Goal: Information Seeking & Learning: Learn about a topic

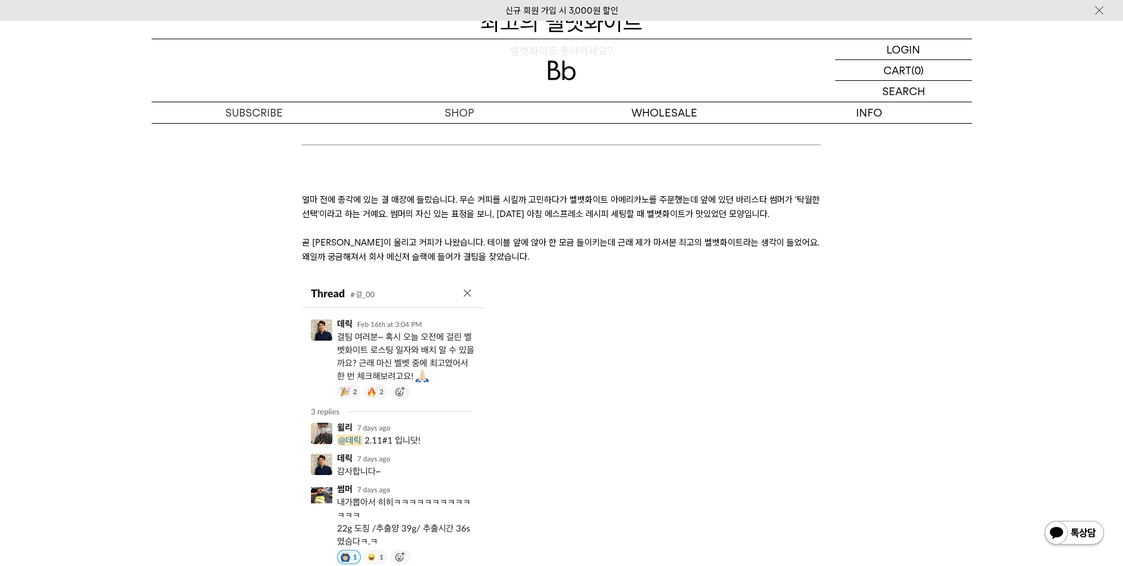
scroll to position [316, 0]
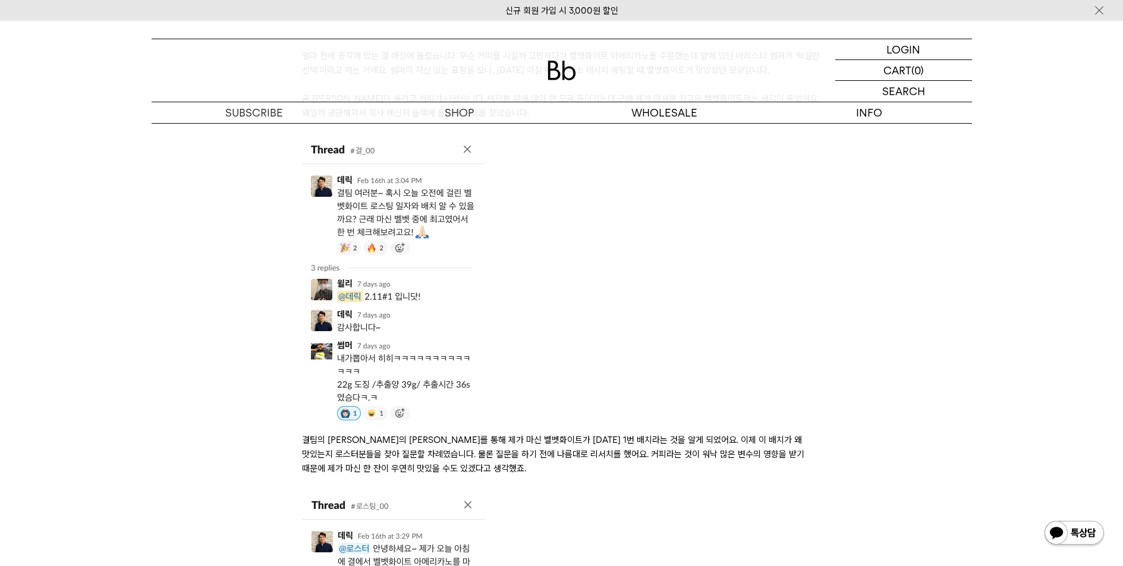
click at [559, 68] on img at bounding box center [562, 71] width 29 height 20
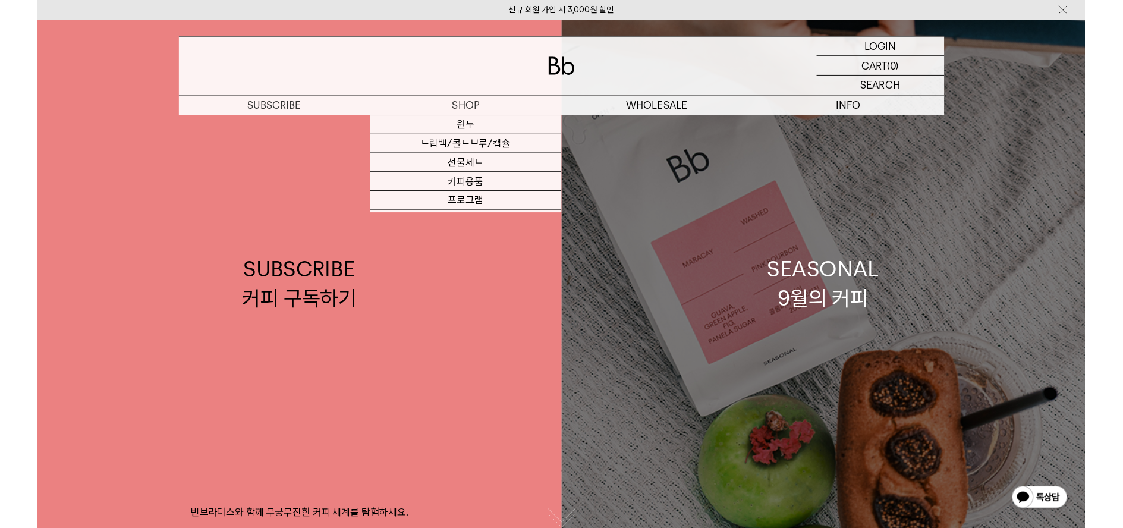
scroll to position [173, 0]
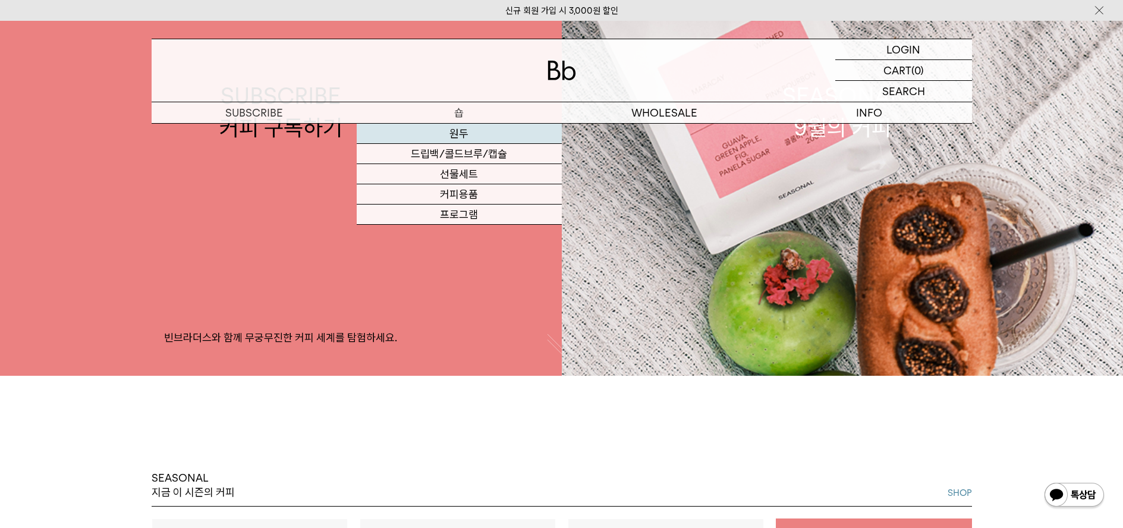
click at [460, 137] on link "원두" at bounding box center [459, 134] width 205 height 20
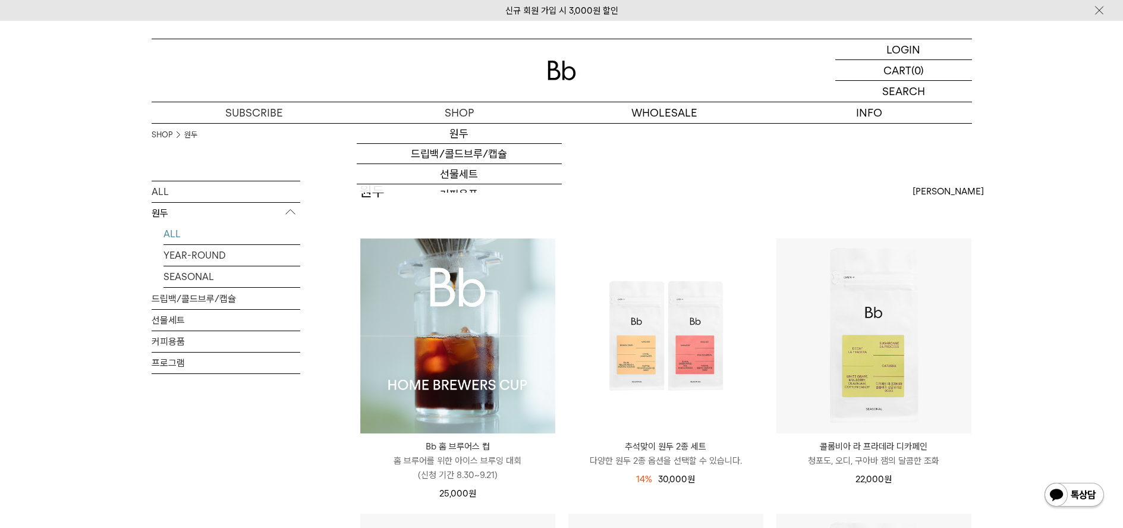
click at [478, 351] on img at bounding box center [457, 335] width 195 height 195
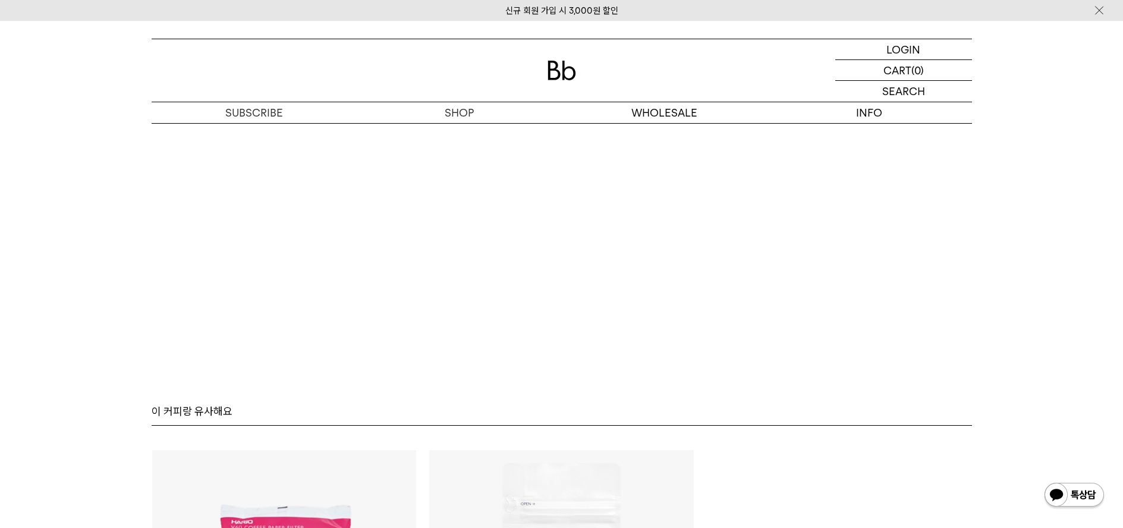
scroll to position [7695, 0]
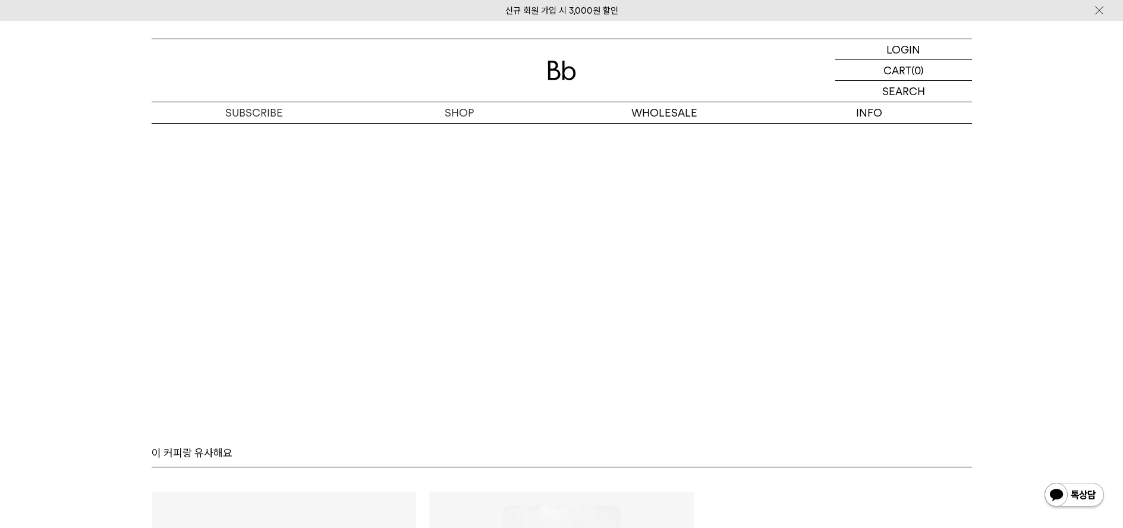
scroll to position [7447, 0]
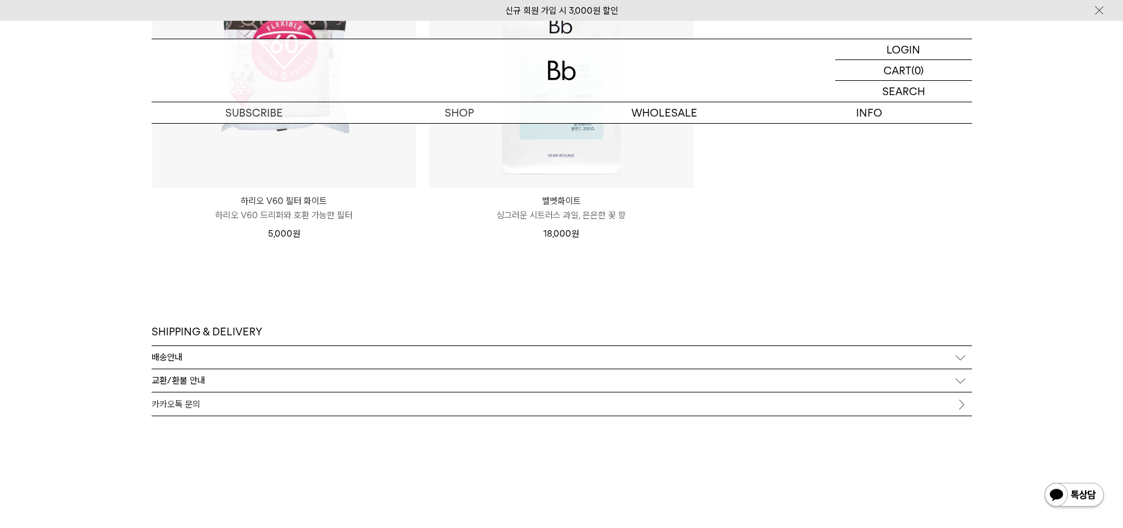
scroll to position [8428, 0]
click at [961, 342] on div "배송안내" at bounding box center [562, 353] width 820 height 23
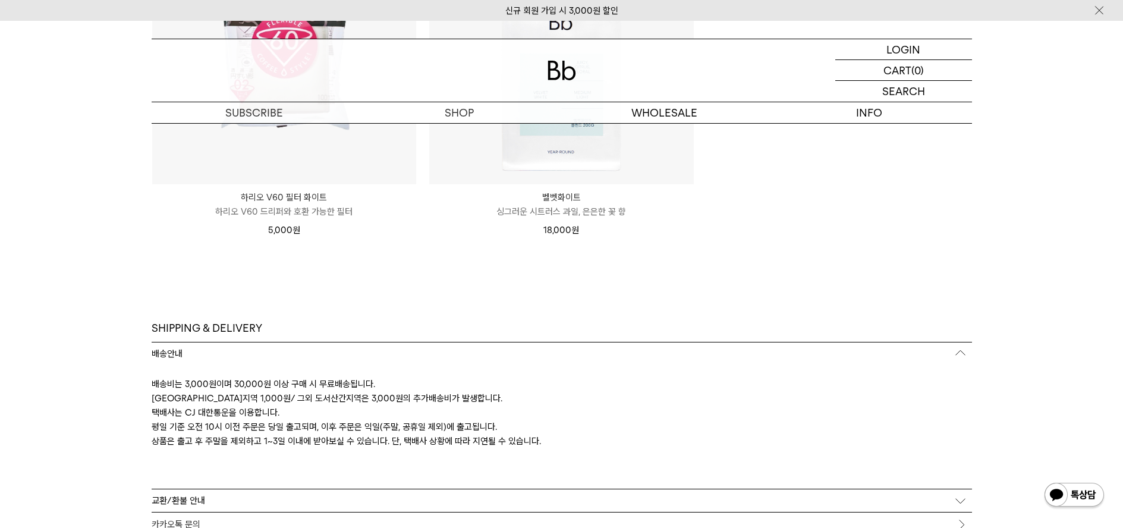
click at [961, 342] on div "배송안내" at bounding box center [562, 353] width 820 height 23
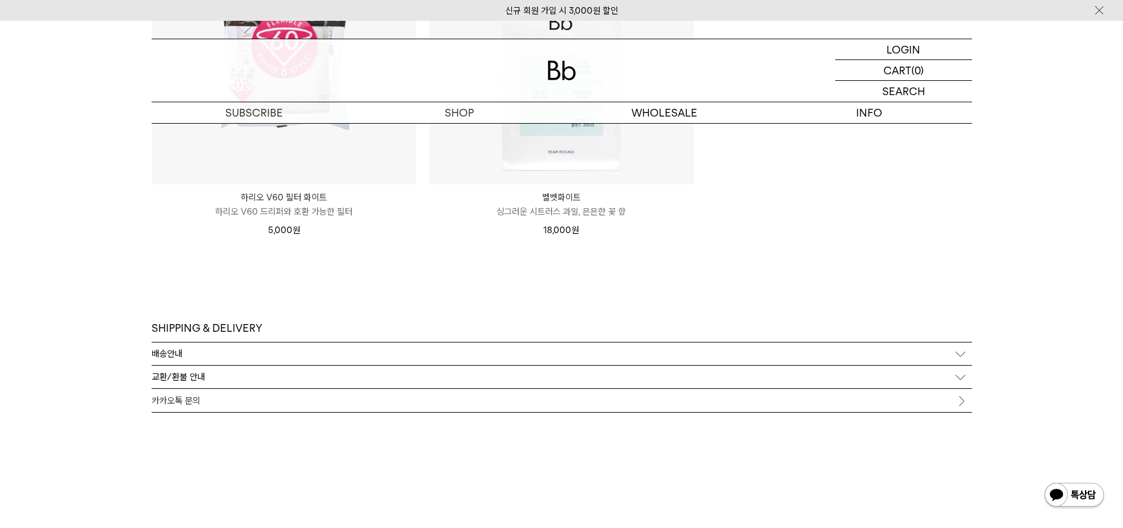
click at [956, 389] on link "카카오톡 문의" at bounding box center [562, 400] width 820 height 23
click at [953, 366] on div "교환/환불 안내" at bounding box center [562, 377] width 820 height 23
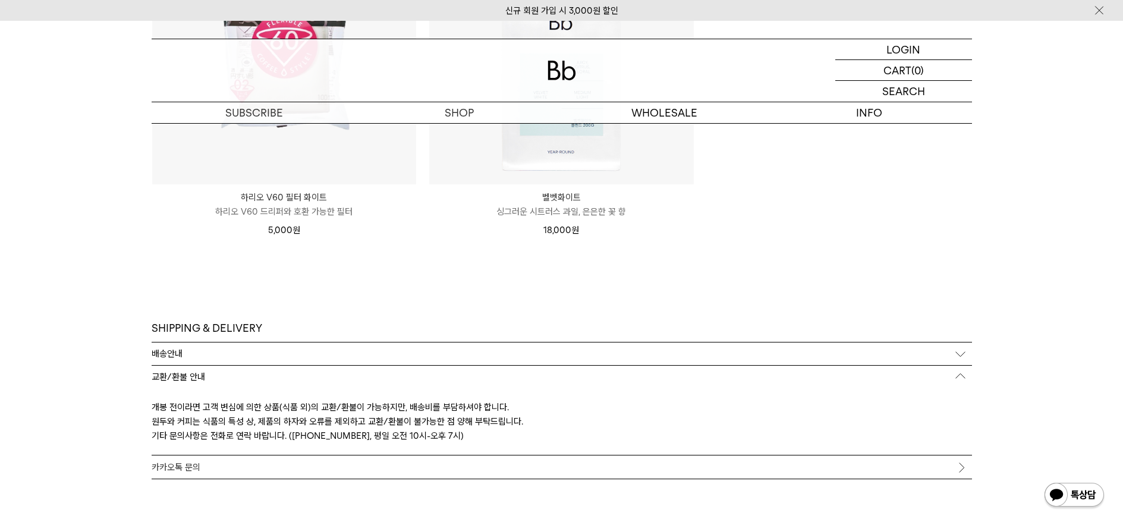
click at [952, 366] on div "교환/환불 안내" at bounding box center [562, 377] width 820 height 23
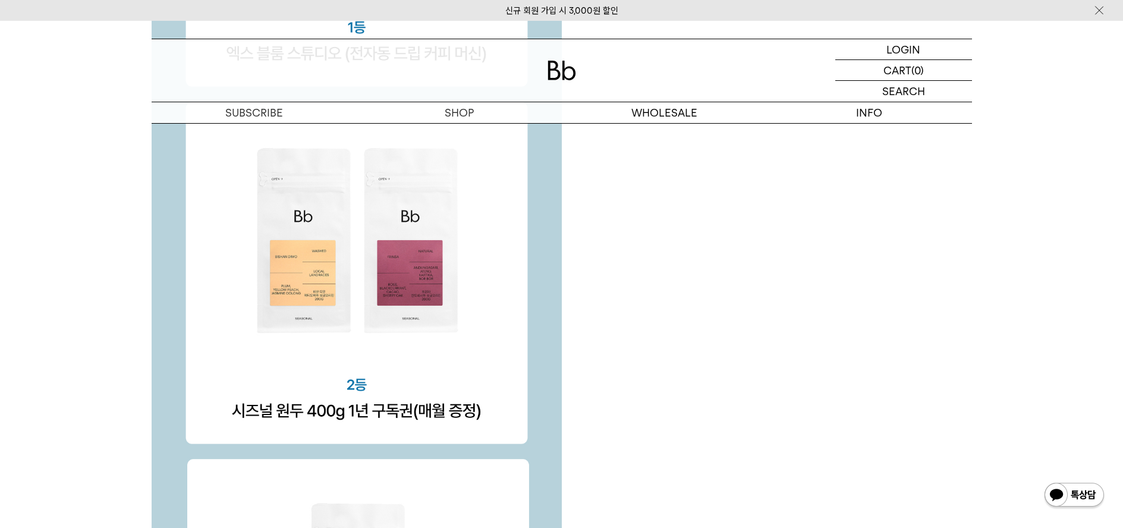
scroll to position [3916, 0]
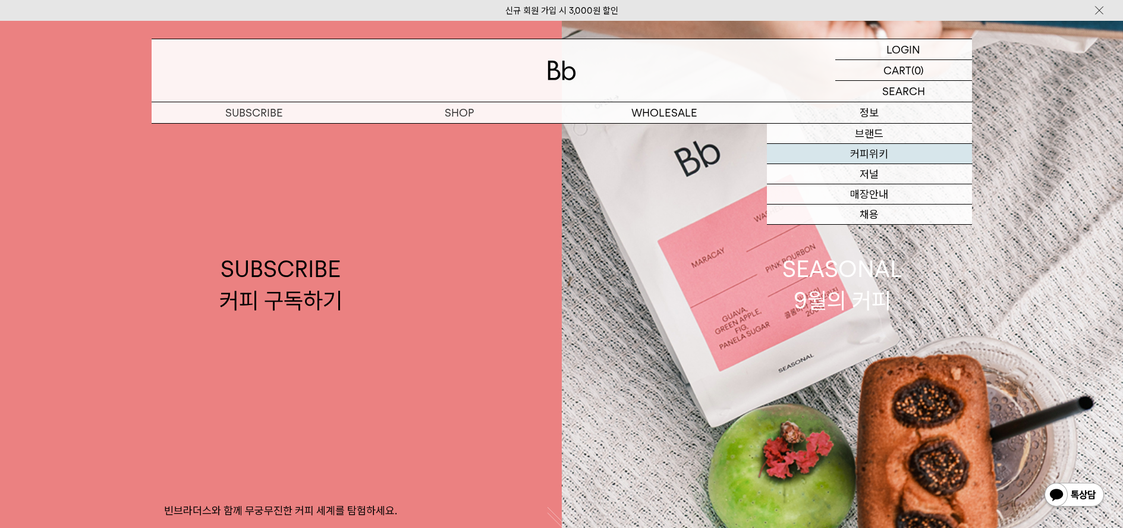
click at [871, 147] on link "커피위키" at bounding box center [869, 154] width 205 height 20
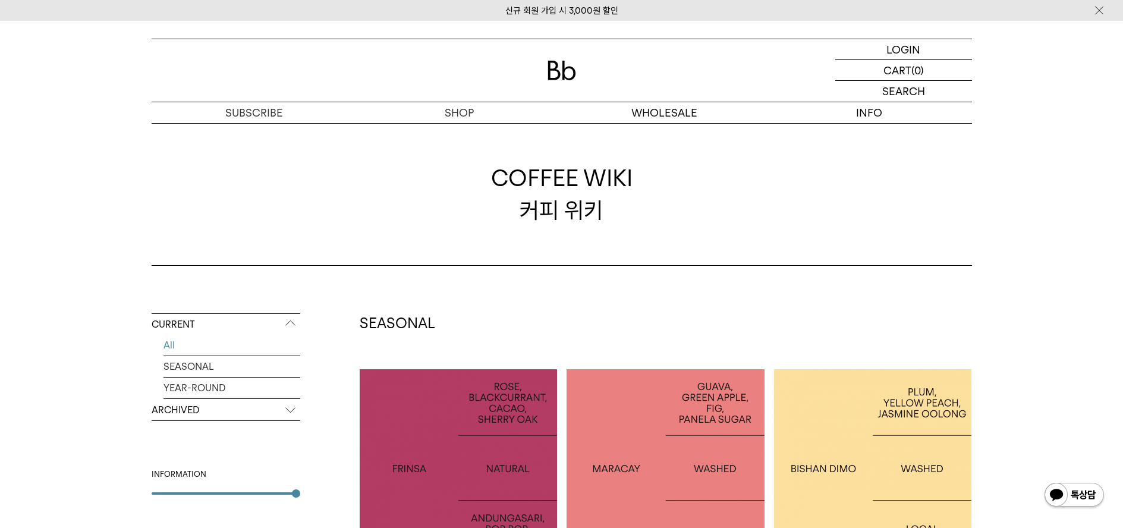
click at [275, 191] on div "COFFEE WIKI 커피 위키" at bounding box center [562, 194] width 820 height 143
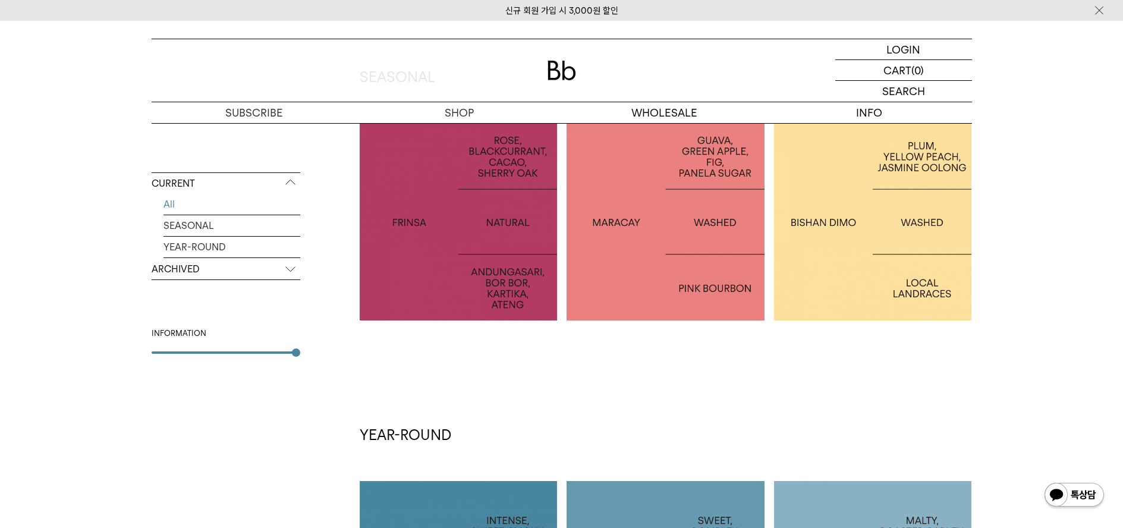
scroll to position [477, 0]
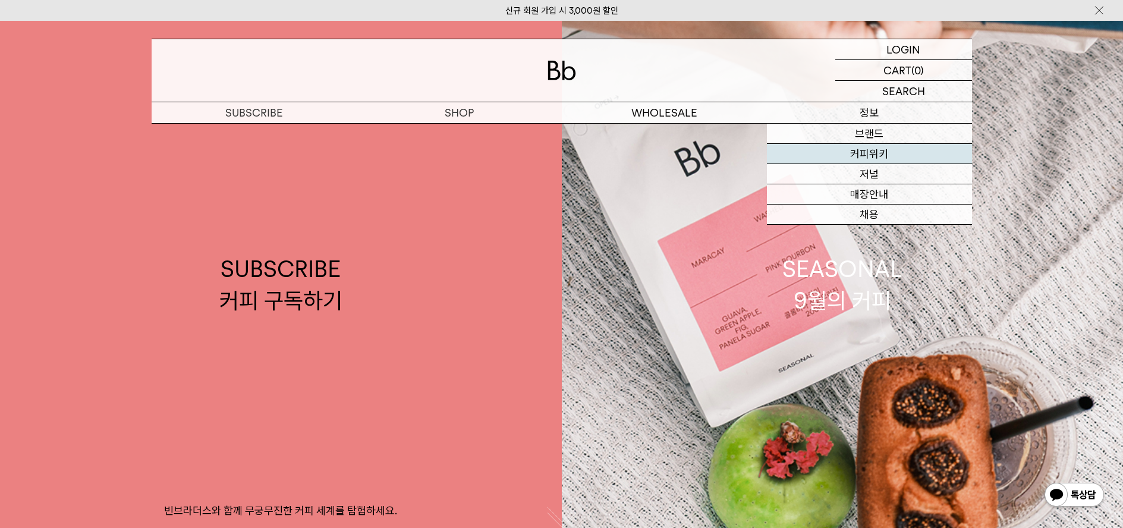
click at [857, 154] on link "커피위키" at bounding box center [869, 154] width 205 height 20
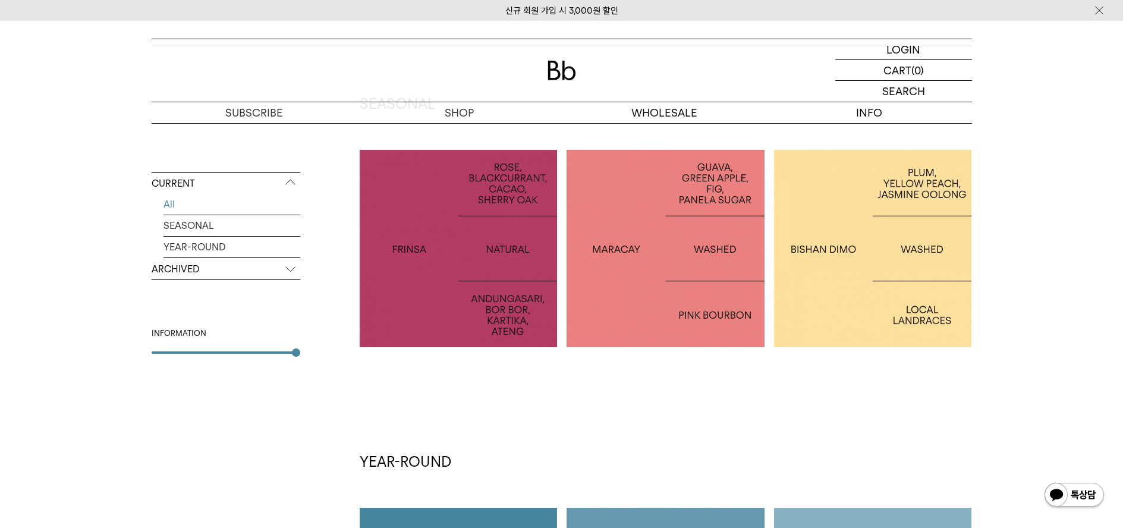
scroll to position [257, 0]
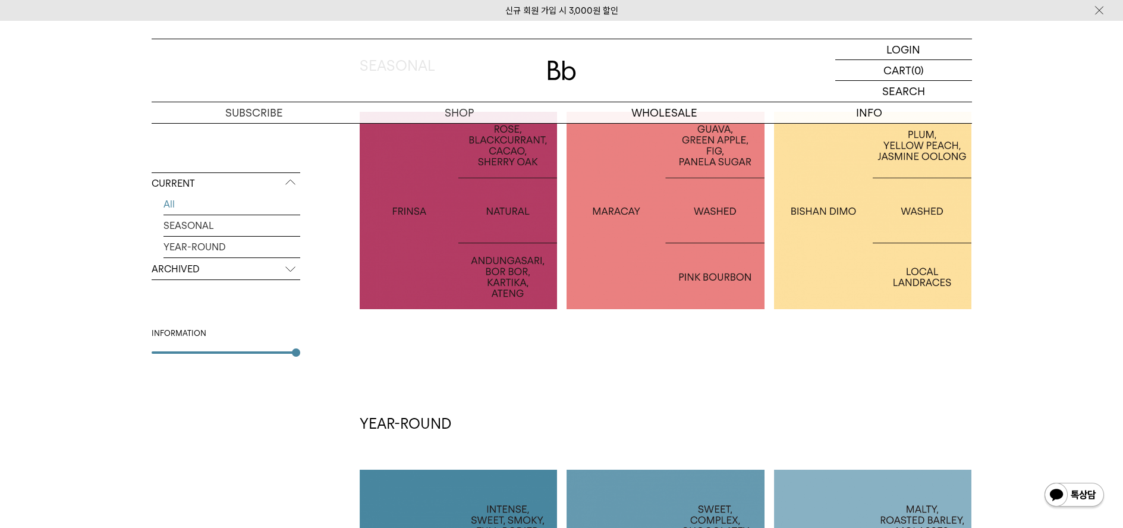
click at [1021, 193] on div "CURRENT All SEASONAL YEAR-ROUND ARCHIVED 2025 2024 2023 2022 2021 2020 2019 201…" at bounding box center [561, 493] width 1123 height 971
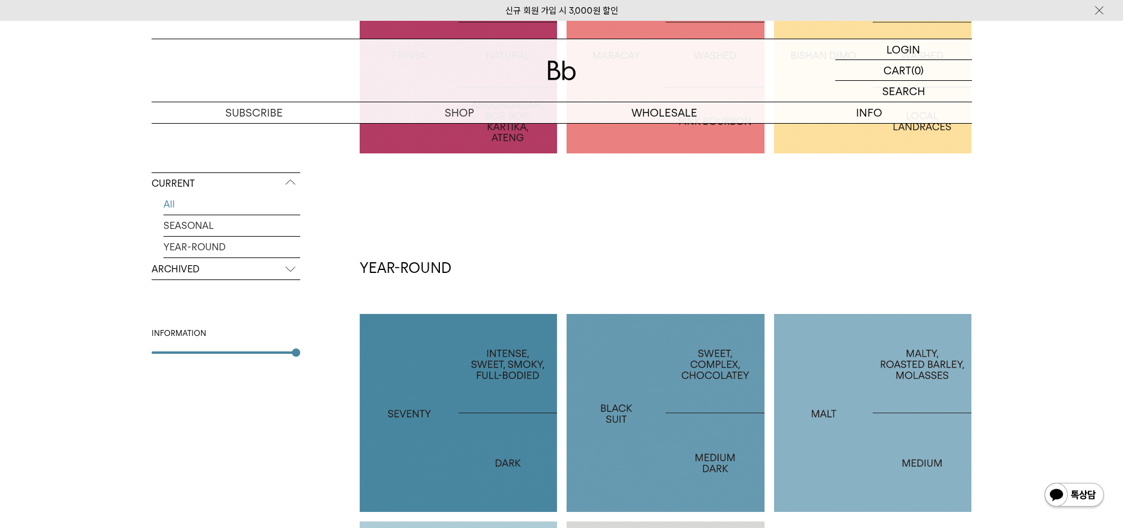
scroll to position [644, 0]
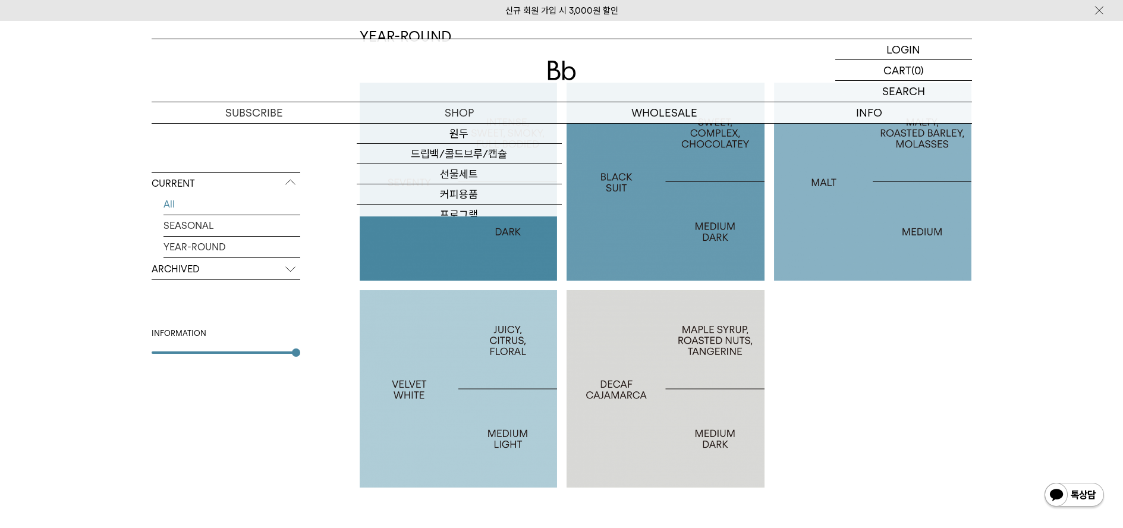
click at [566, 72] on img at bounding box center [562, 71] width 29 height 20
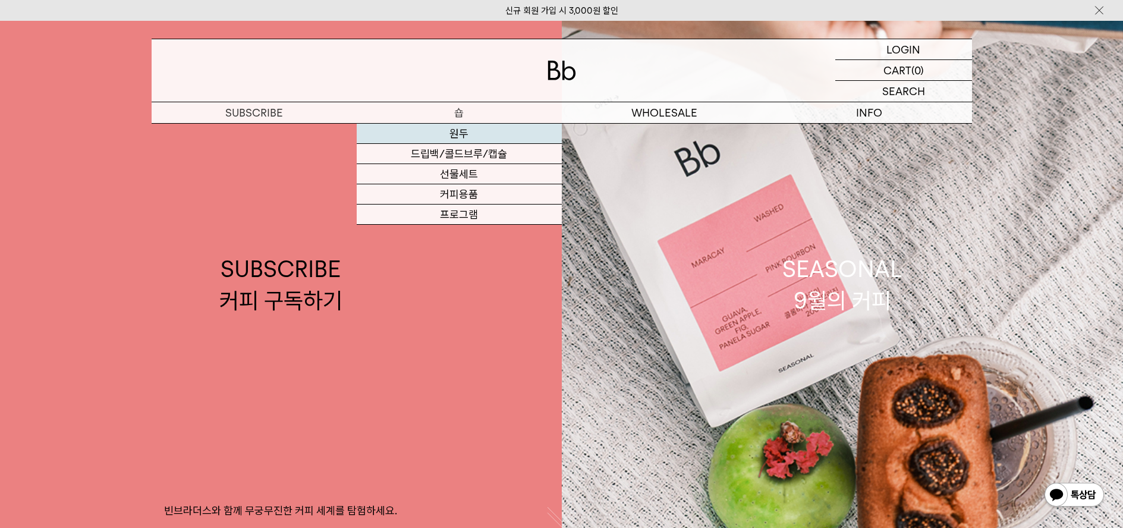
click at [452, 130] on link "원두" at bounding box center [459, 134] width 205 height 20
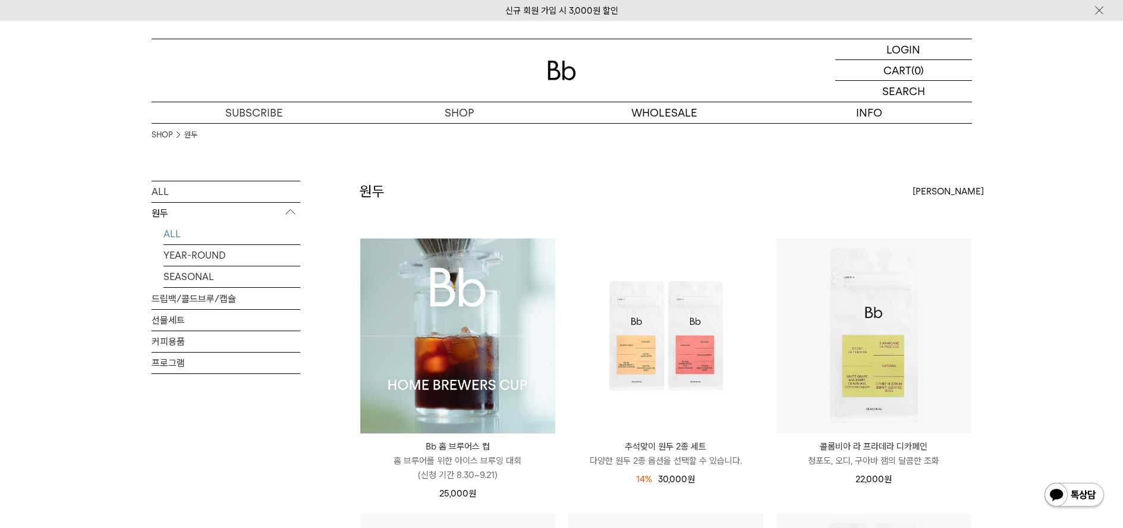
click at [461, 373] on img at bounding box center [457, 335] width 195 height 195
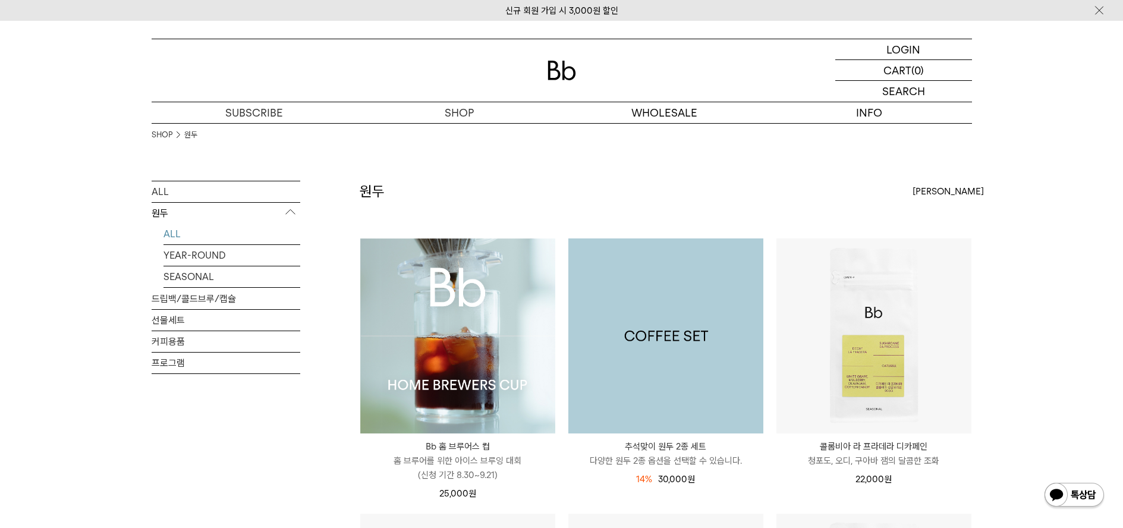
click at [677, 291] on img at bounding box center [665, 335] width 195 height 195
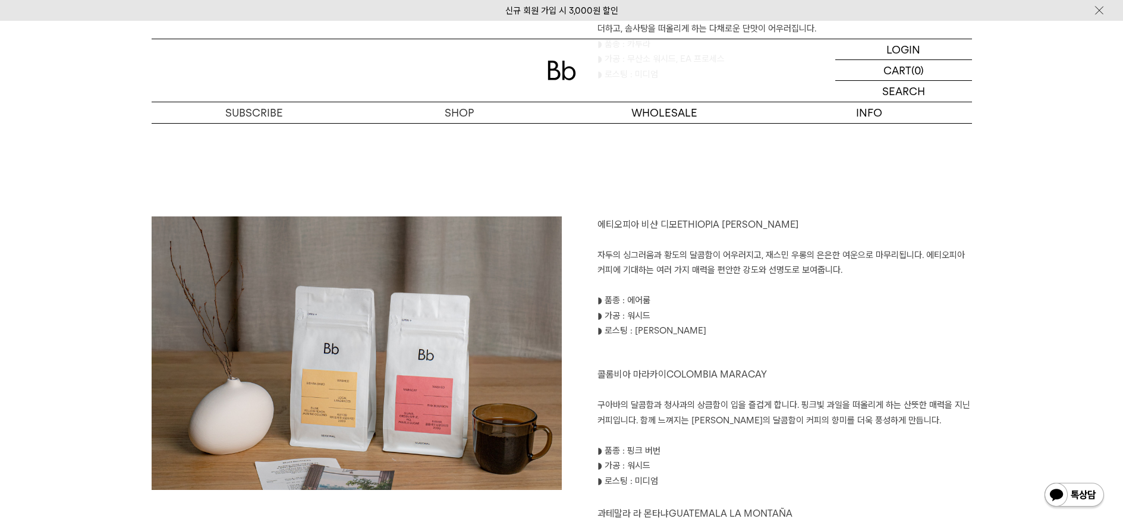
scroll to position [1272, 0]
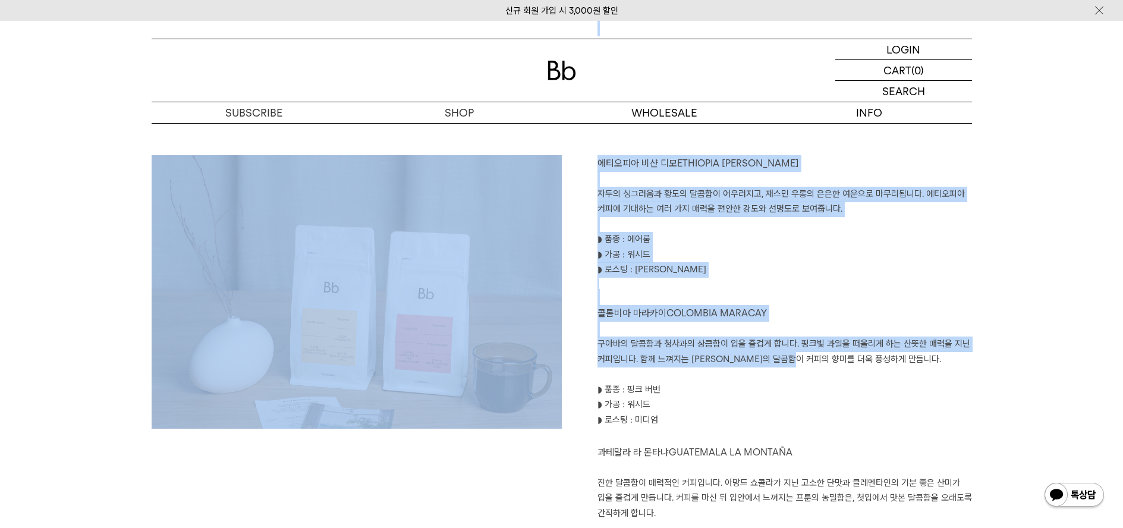
drag, startPoint x: 595, startPoint y: 146, endPoint x: 803, endPoint y: 353, distance: 293.0
click at [803, 353] on div "커피가 전하는 다채로운 기분을 경험해 보세요 블랙수트 BLACK SUIT 초콜릿의 달콤함과 구운 견과의 고소함이 조화롭고, 단맛의 여운이 길게…" at bounding box center [562, 82] width 820 height 1237
click at [803, 353] on p "구아바의 달콤함과 청사과의 상큼함이 입을 즐겁게 합니다. 핑크빛 과일을 떠올리게 하는 산뜻한 매력을 지닌 커피입니다. 함께 느껴지는 파넬라 슈…" at bounding box center [785, 352] width 375 height 30
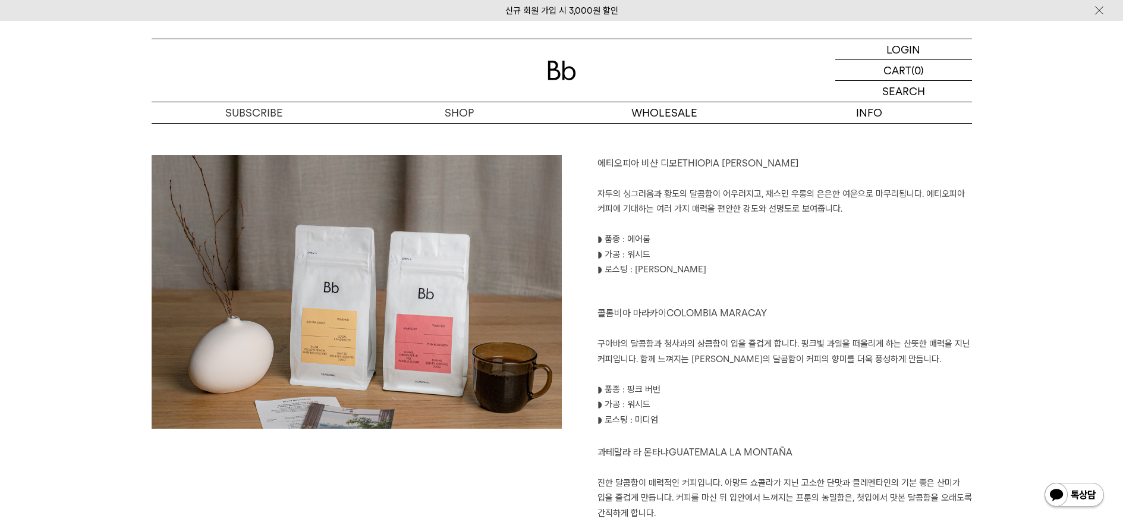
drag, startPoint x: 807, startPoint y: 398, endPoint x: 668, endPoint y: 163, distance: 273.3
click at [678, 169] on div "에티오피아 비샨 디모 ETHIOPIA BISHAN DIMO 자두의 싱그러움과 황도의 달콤함이 어우러지고, 재스민 우롱의 은은한 여운으로 마무리…" at bounding box center [767, 368] width 410 height 427
drag, startPoint x: 600, startPoint y: 160, endPoint x: 686, endPoint y: 247, distance: 121.9
click at [647, 215] on div "에티오피아 비샨 디모 ETHIOPIA BISHAN DIMO 자두의 싱그러움과 황도의 달콤함이 어우러지고, 재스민 우롱의 은은한 여운으로 마무리…" at bounding box center [767, 368] width 410 height 427
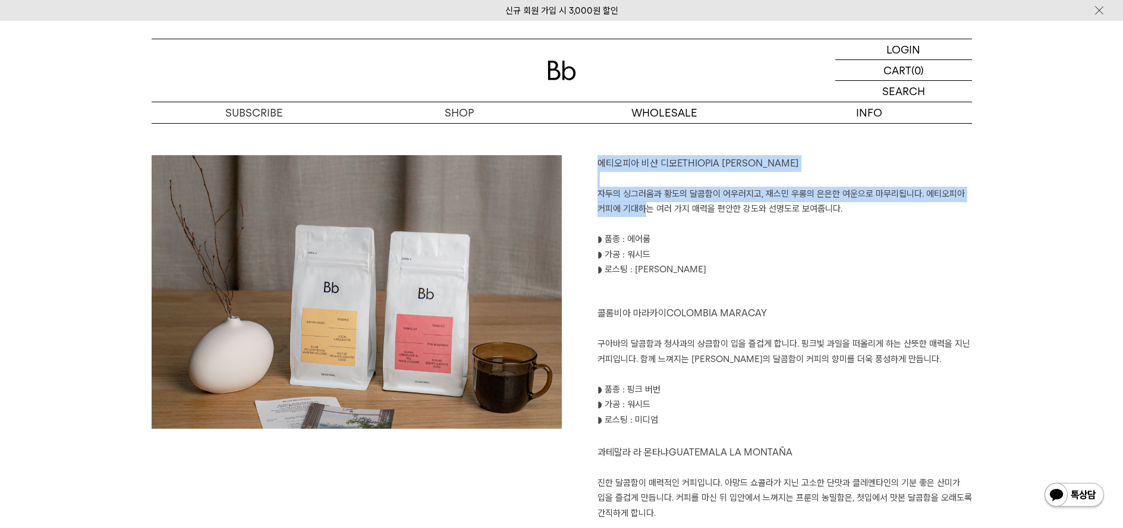
drag, startPoint x: 711, startPoint y: 257, endPoint x: 743, endPoint y: 267, distance: 33.7
click at [743, 267] on div "에티오피아 비샨 디모 ETHIOPIA BISHAN DIMO 자두의 싱그러움과 황도의 달콤함이 어우러지고, 재스민 우롱의 은은한 여운으로 마무리…" at bounding box center [767, 368] width 410 height 427
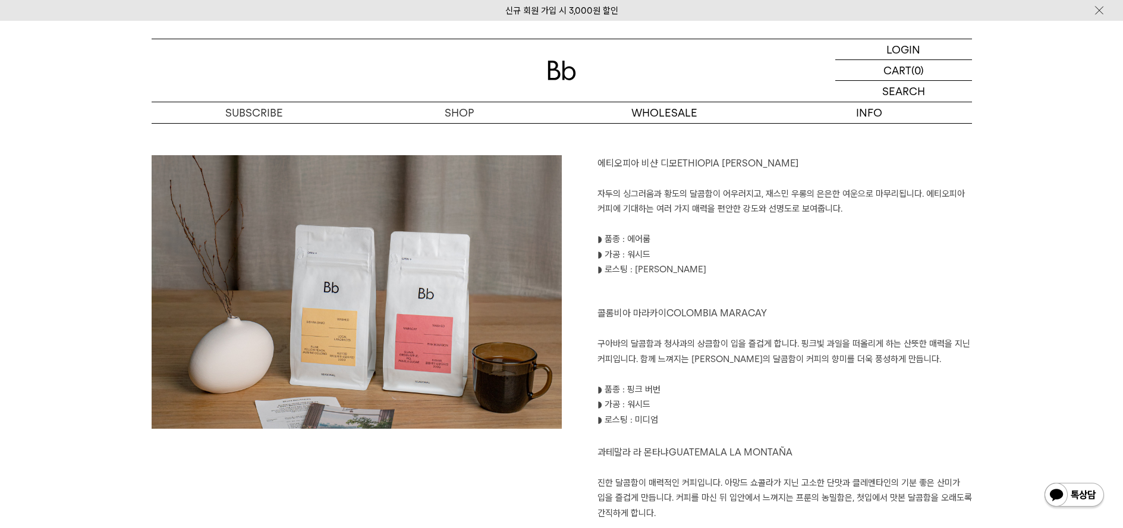
click at [756, 297] on p at bounding box center [785, 297] width 375 height 17
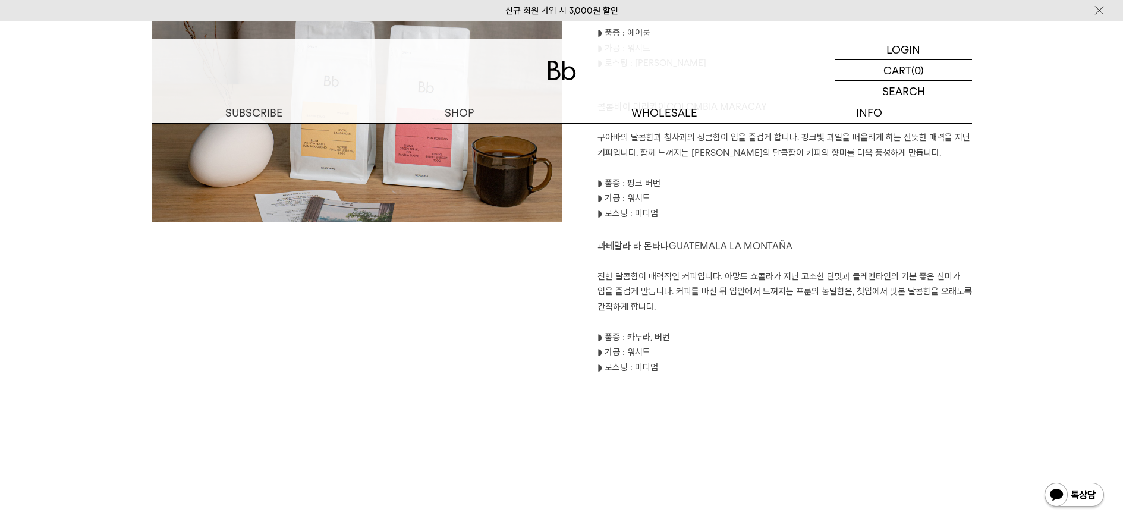
scroll to position [1367, 0]
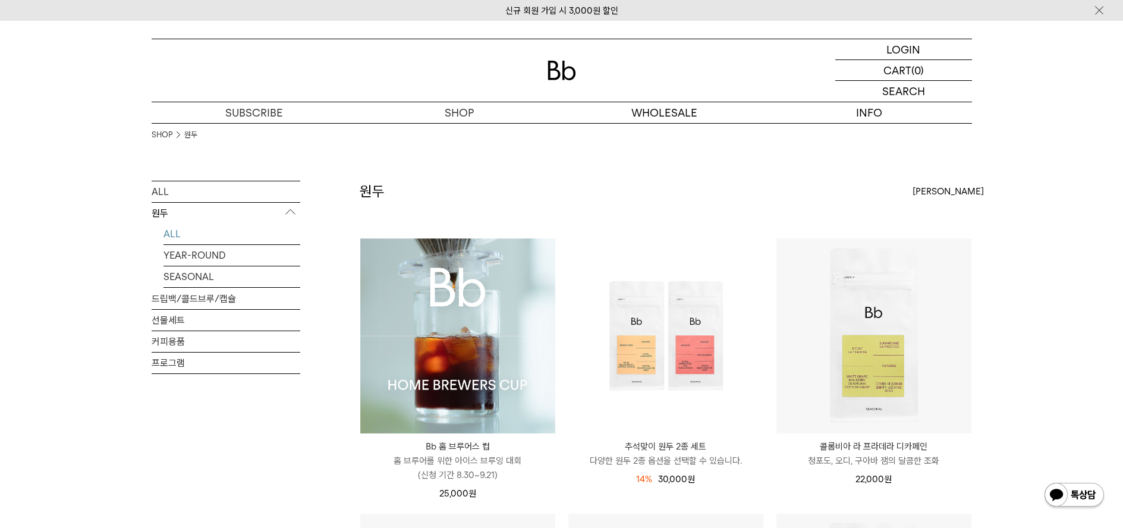
click at [565, 80] on div at bounding box center [562, 70] width 820 height 62
click at [578, 82] on div at bounding box center [562, 70] width 820 height 62
click at [571, 74] on img at bounding box center [562, 71] width 29 height 20
